Goal: Check status

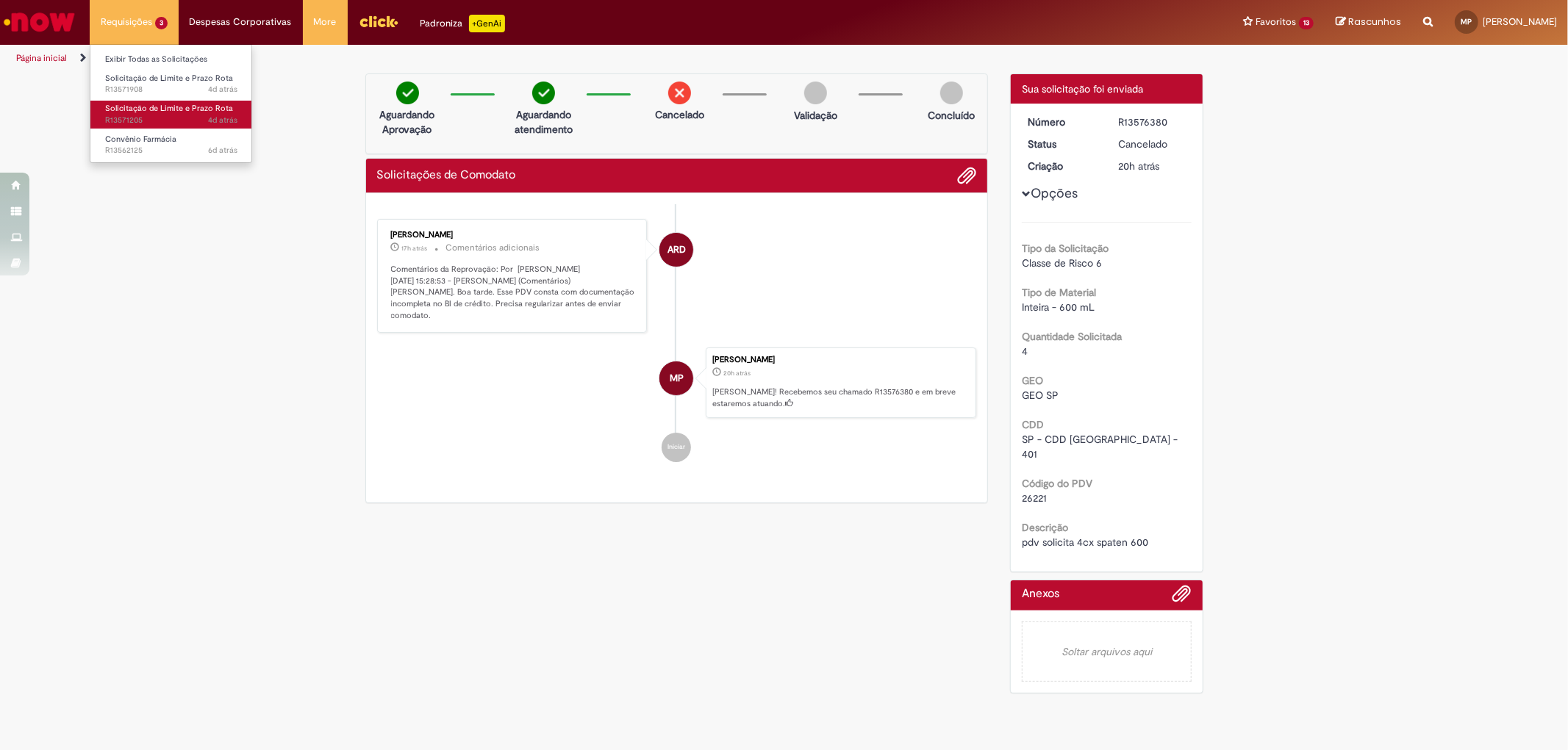
click at [160, 111] on span "Solicitação de Limite e Prazo Rota" at bounding box center [168, 109] width 128 height 11
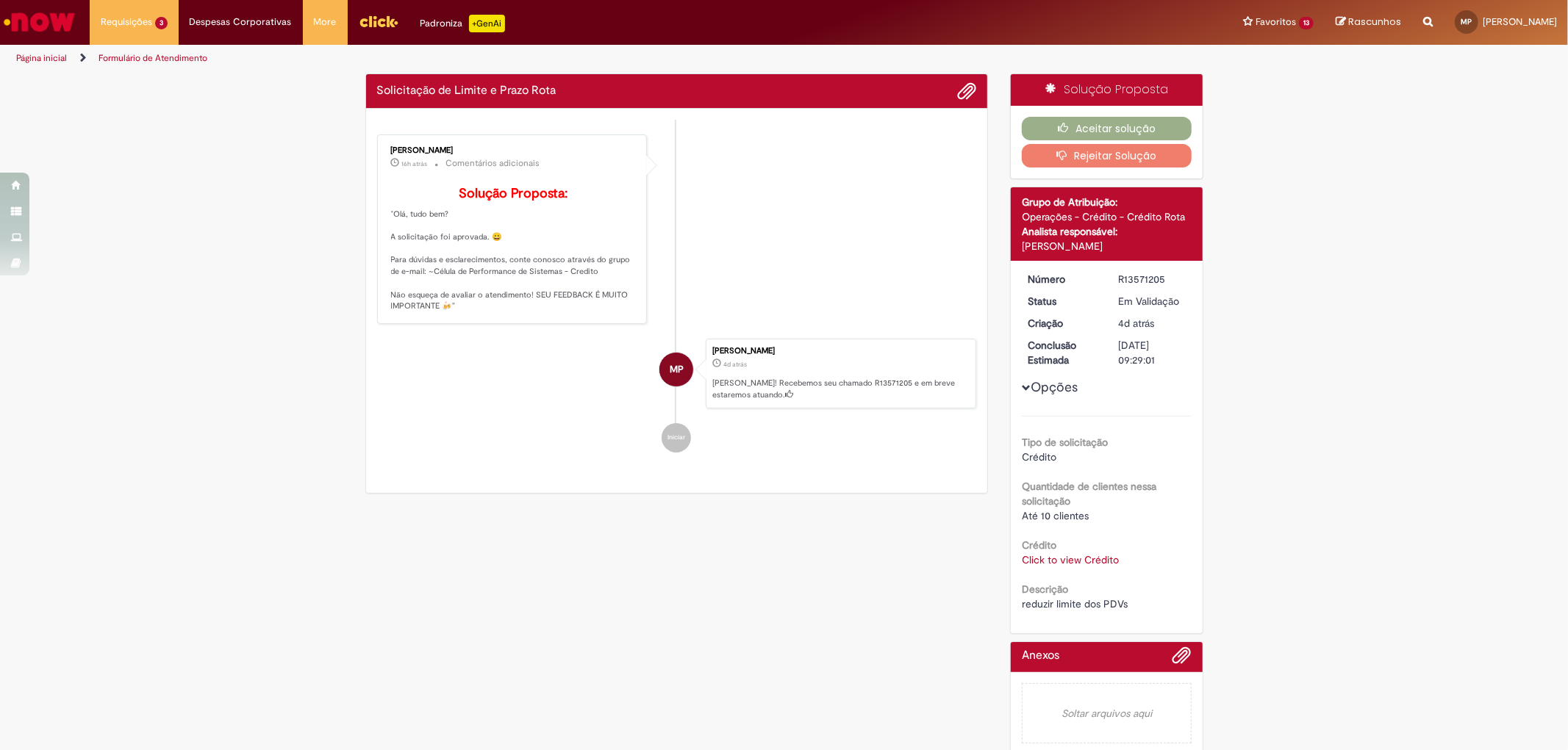
click at [240, 338] on div "Verificar Código de Barras Solicitação de Limite e Prazo Rota Enviar [PERSON_NA…" at bounding box center [784, 418] width 1568 height 690
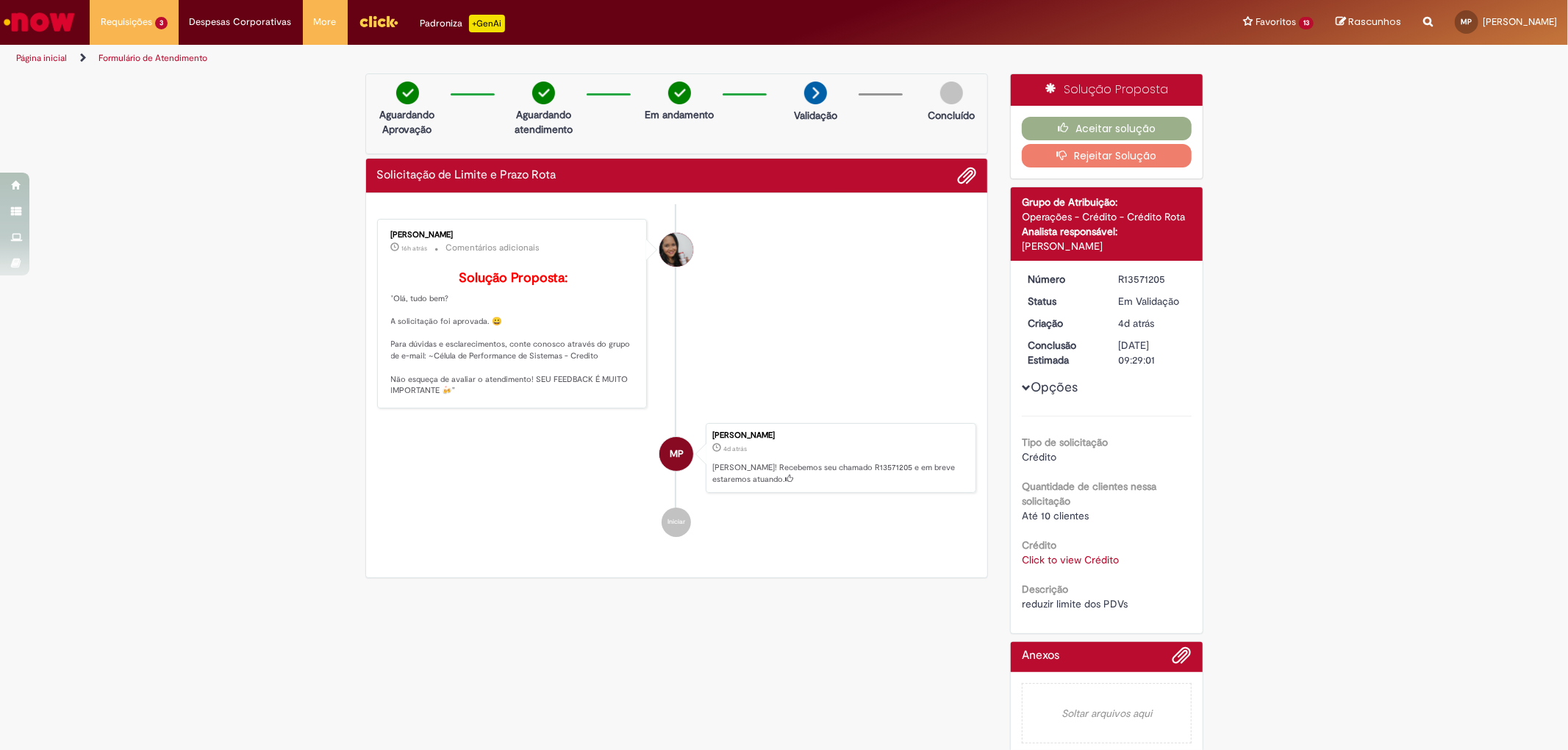
click at [1035, 563] on link "Click to view Crédito" at bounding box center [1070, 560] width 97 height 13
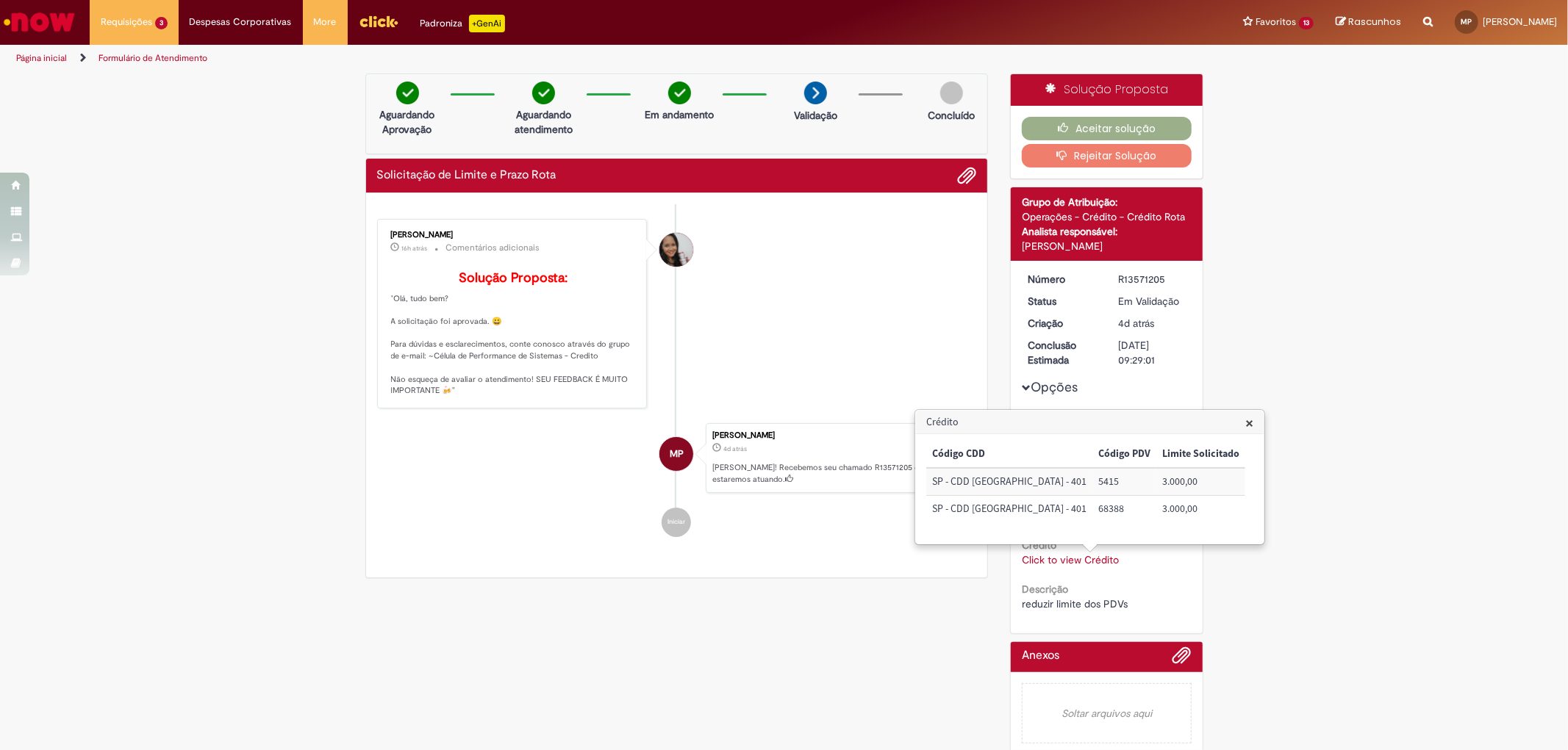
click at [222, 578] on div "Verificar Código de Barras Aguardando Aprovação Aguardando atendimento Em andam…" at bounding box center [784, 418] width 1568 height 690
click at [355, 540] on div "Verificar Código de Barras Aguardando Aprovação Aguardando atendimento Em andam…" at bounding box center [677, 329] width 645 height 513
click at [1127, 118] on button "Aceitar solução" at bounding box center [1106, 128] width 170 height 23
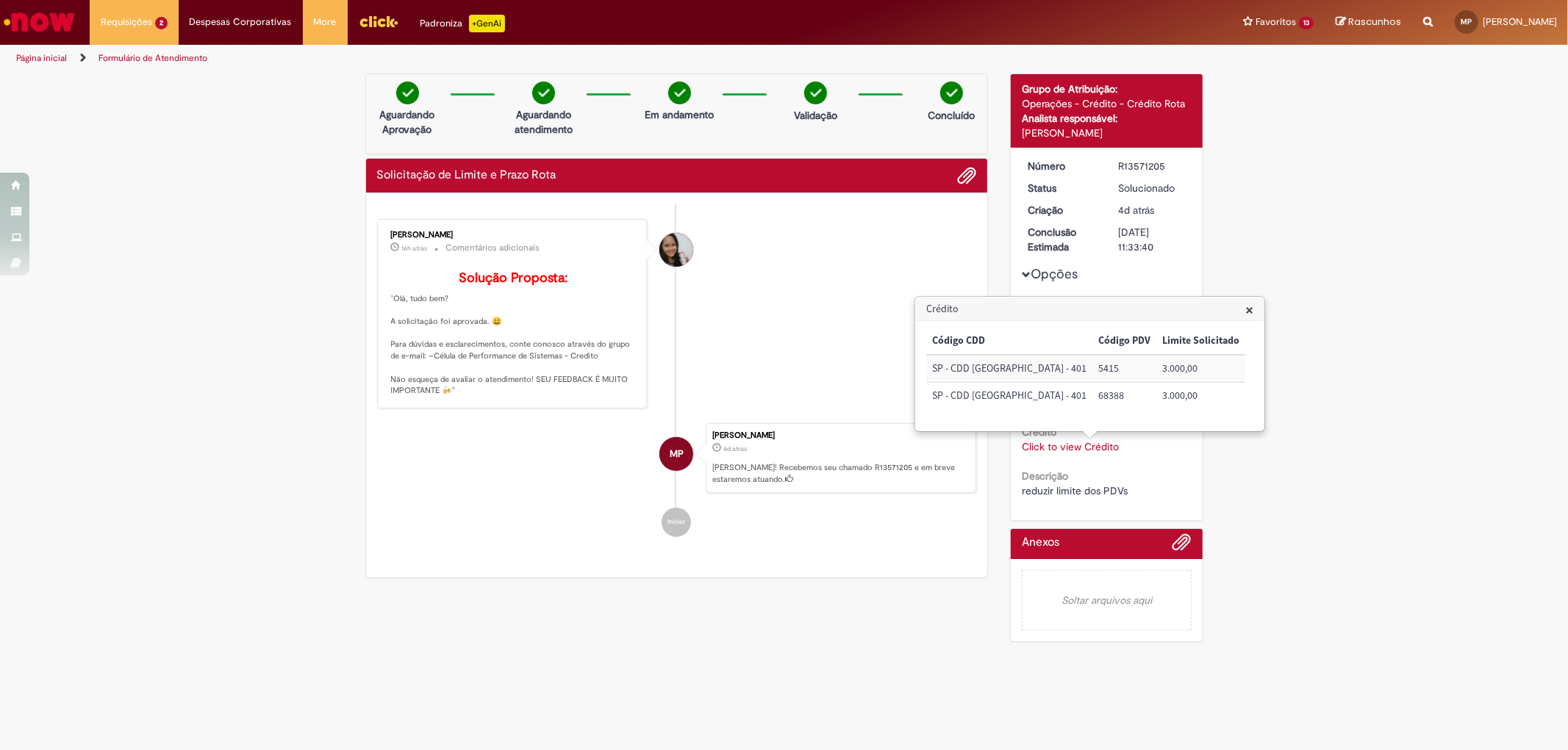
click at [1245, 309] on span "×" at bounding box center [1249, 309] width 8 height 20
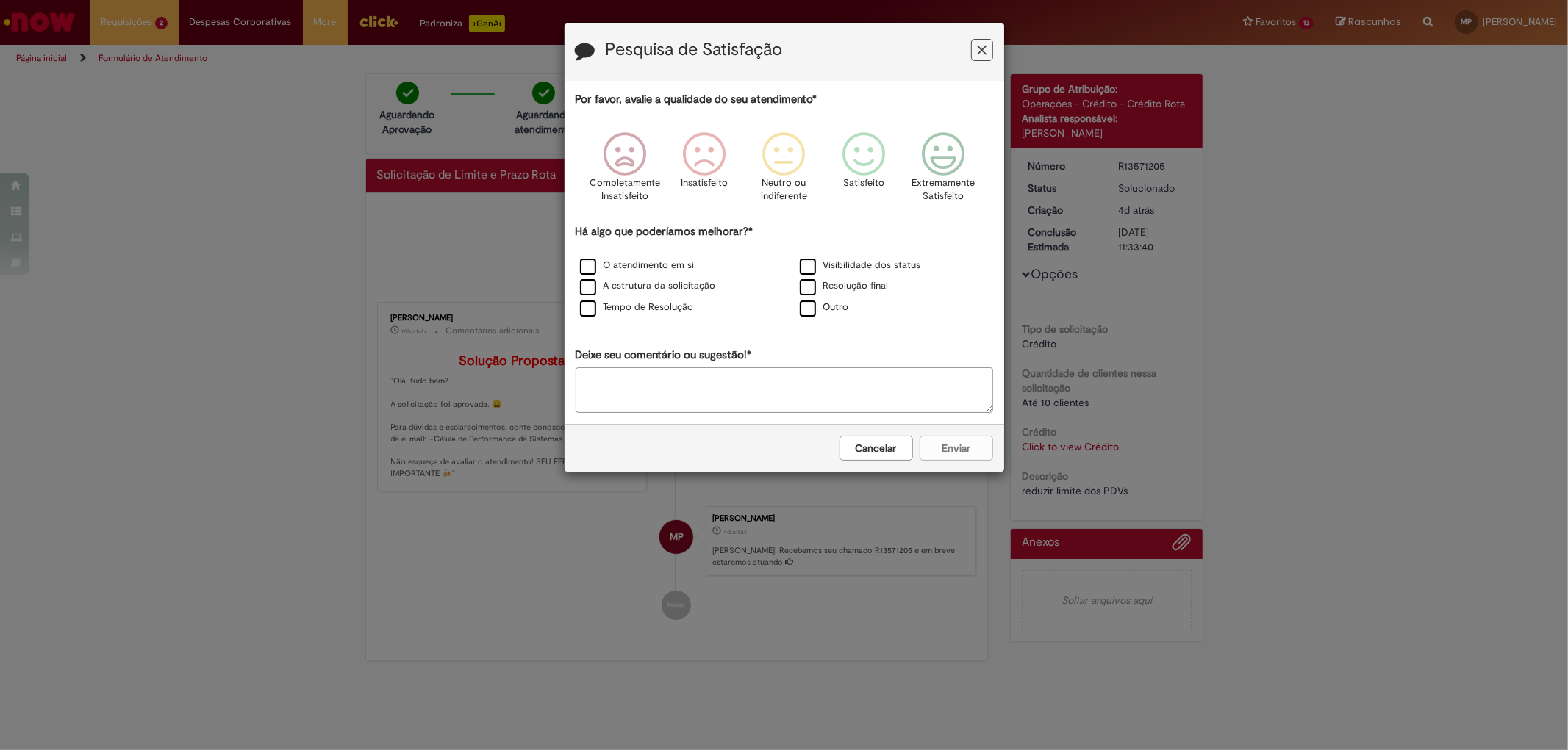
click at [985, 55] on icon "Feedback" at bounding box center [981, 50] width 10 height 15
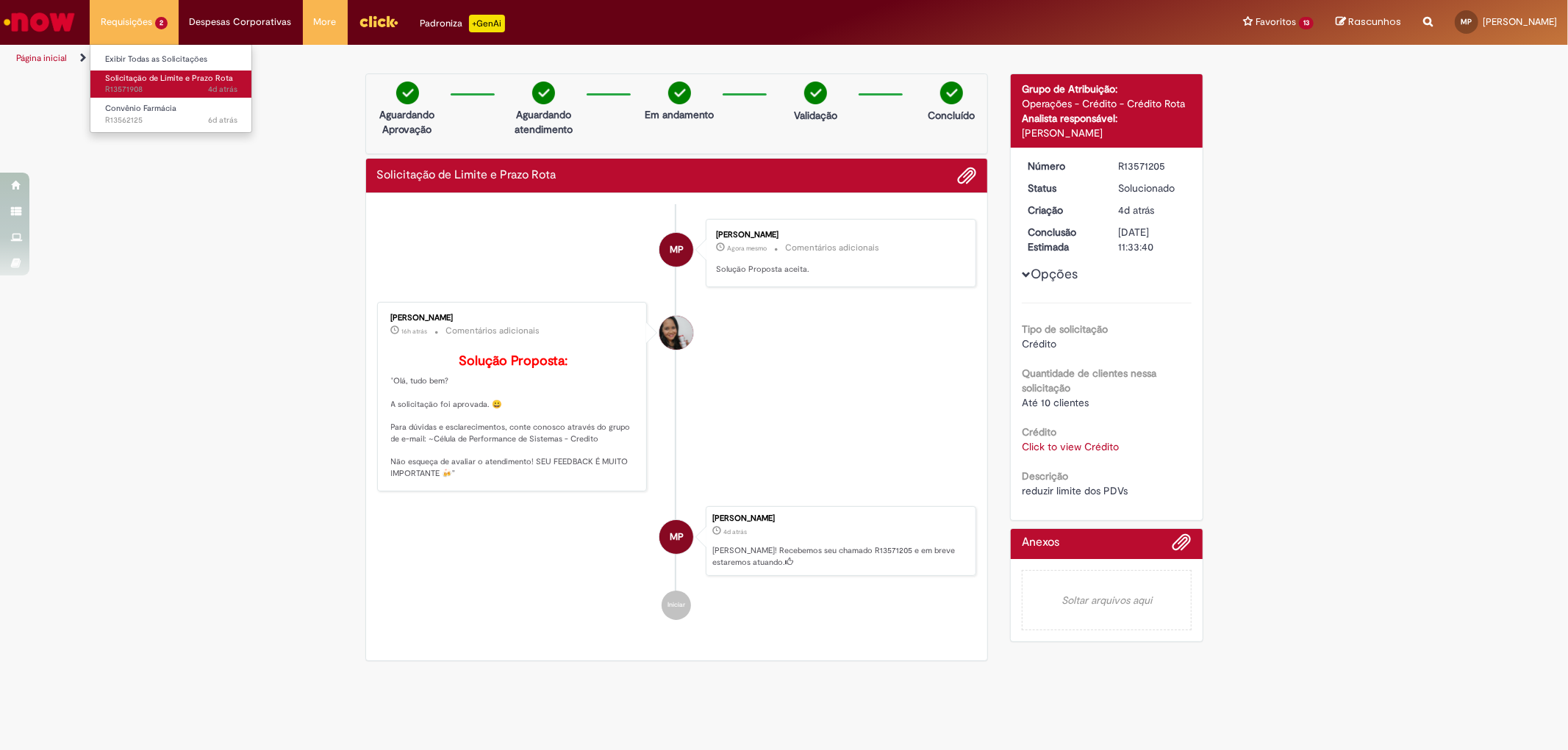
click at [162, 77] on span "Solicitação de Limite e Prazo Rota" at bounding box center [168, 78] width 128 height 11
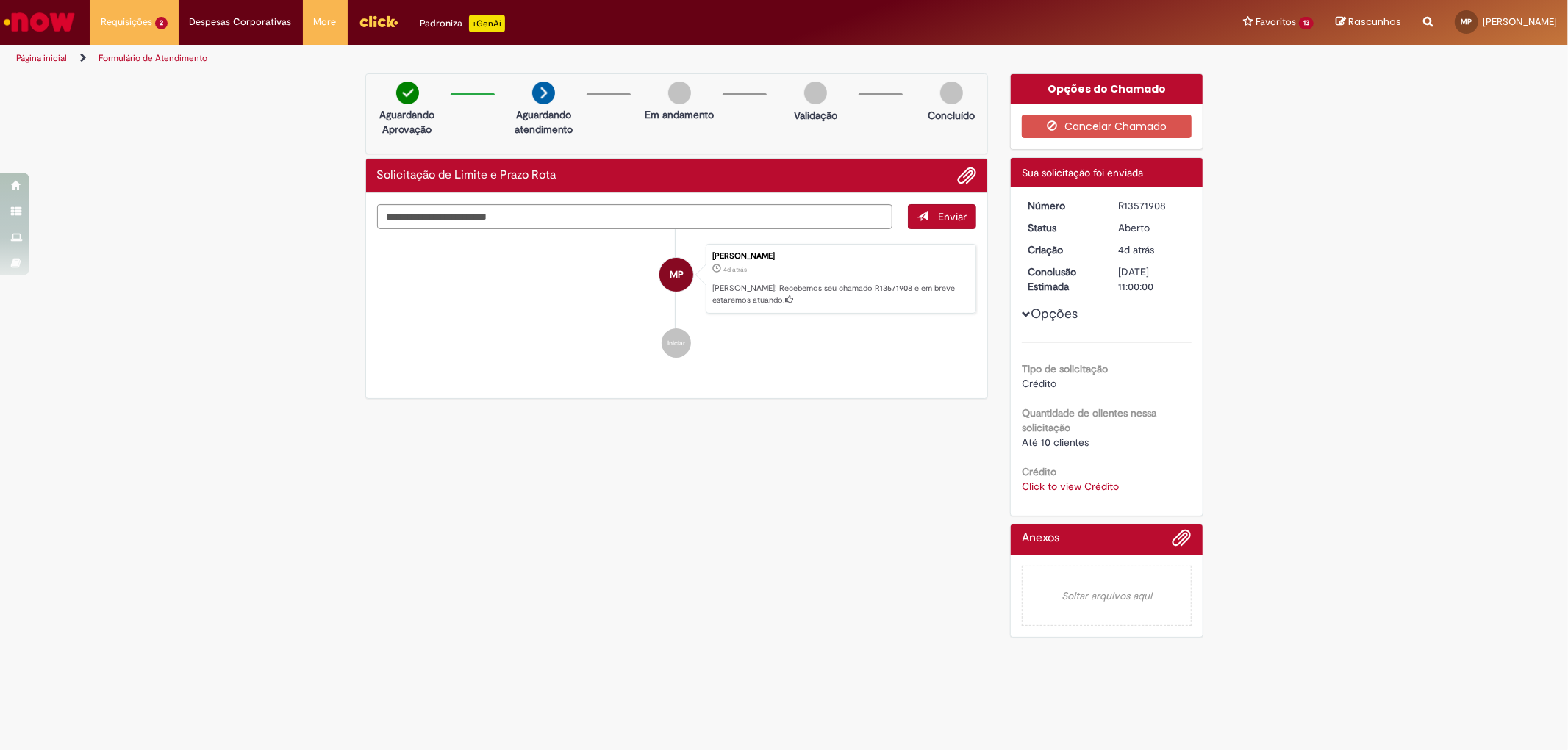
click at [339, 122] on div "Verificar Código de Barras Aguardando Aprovação Aguardando atendimento Em andam…" at bounding box center [784, 359] width 1568 height 572
click at [320, 213] on div "Verificar Código de Barras Aguardando Aprovação Aguardando atendimento Em andam…" at bounding box center [784, 359] width 1568 height 572
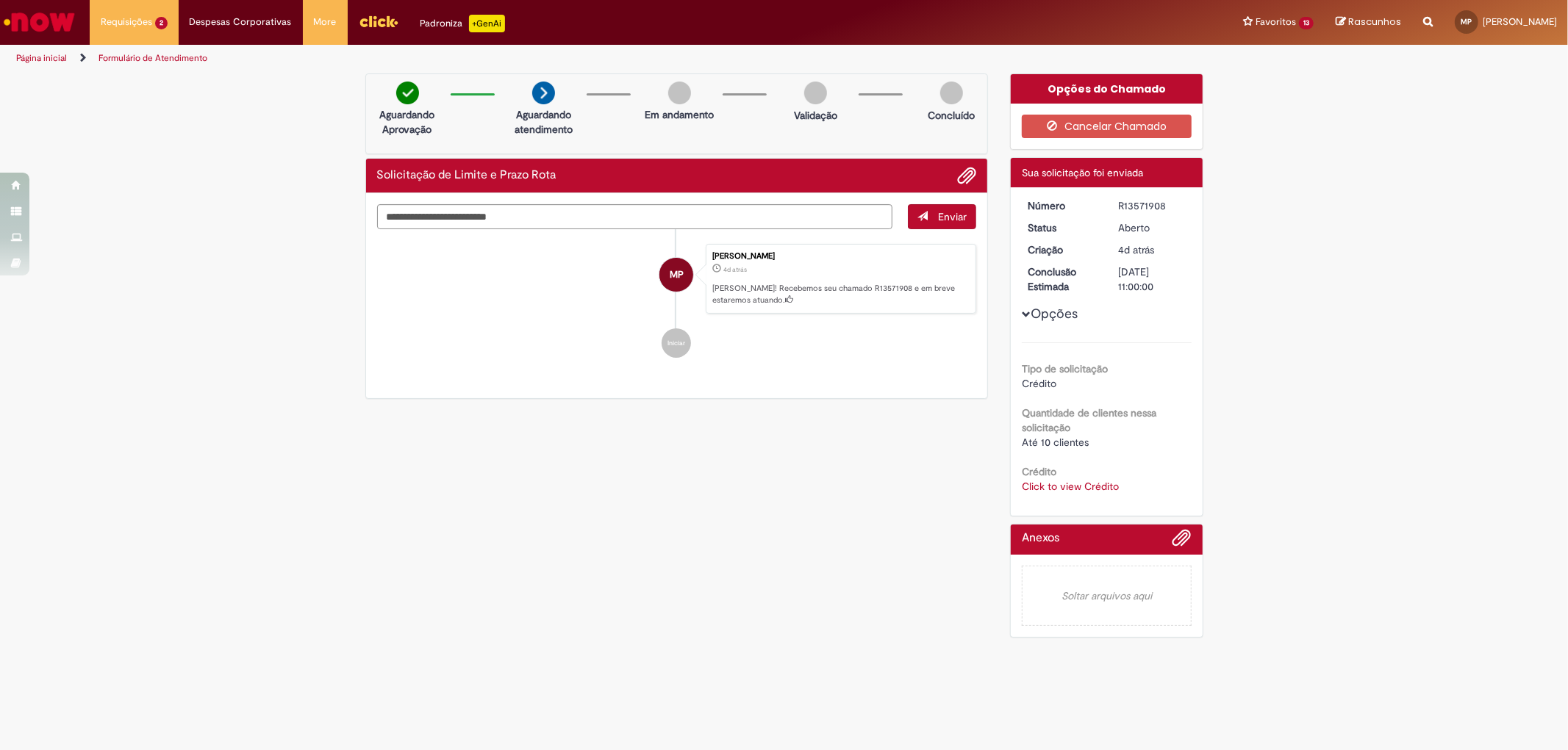
click at [404, 667] on main "Formulário de Atendimento Verificar Código de Barras Aguardando Aprovação Aguar…" at bounding box center [784, 411] width 1568 height 677
